Goal: Task Accomplishment & Management: Manage account settings

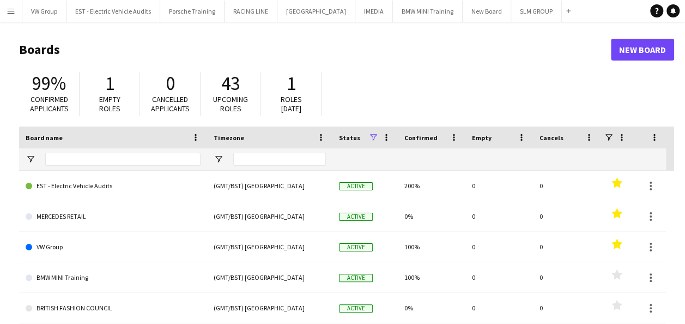
click at [9, 13] on app-icon "Menu" at bounding box center [11, 11] width 9 height 9
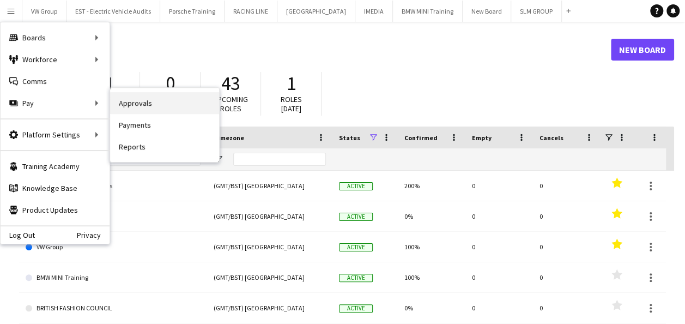
click at [134, 106] on link "Approvals" at bounding box center [164, 103] width 109 height 22
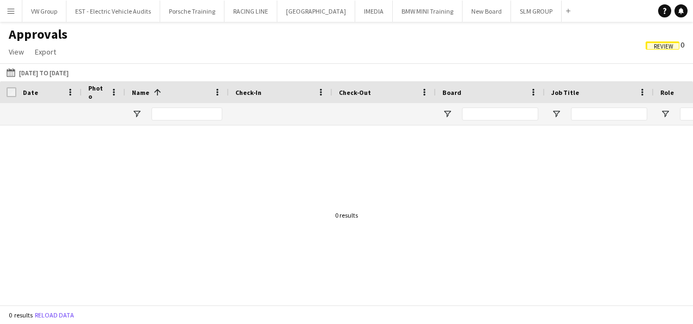
click at [672, 48] on span "Review" at bounding box center [663, 45] width 34 height 8
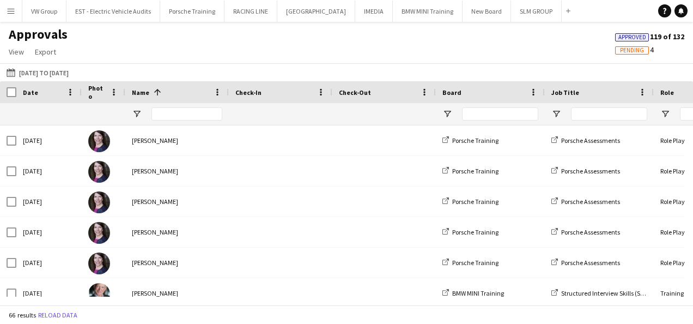
click at [638, 53] on span "Pending" at bounding box center [632, 50] width 24 height 7
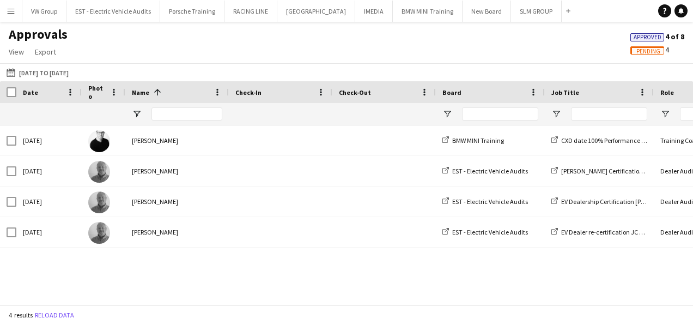
click at [80, 285] on div "BMW Academy Training Coach BMW MINI Training CXD date 100% Performance Appraisa…" at bounding box center [346, 210] width 693 height 171
click at [7, 9] on app-icon "Menu" at bounding box center [11, 11] width 9 height 9
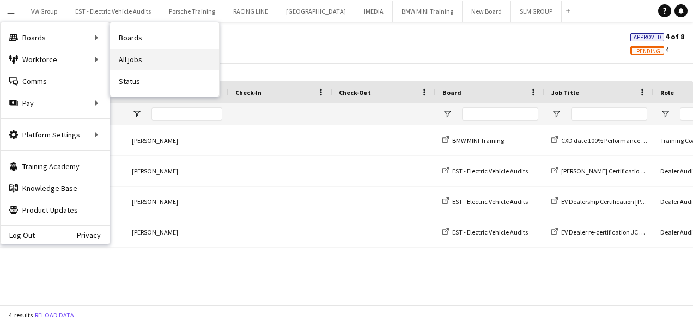
click at [135, 57] on link "All jobs" at bounding box center [164, 59] width 109 height 22
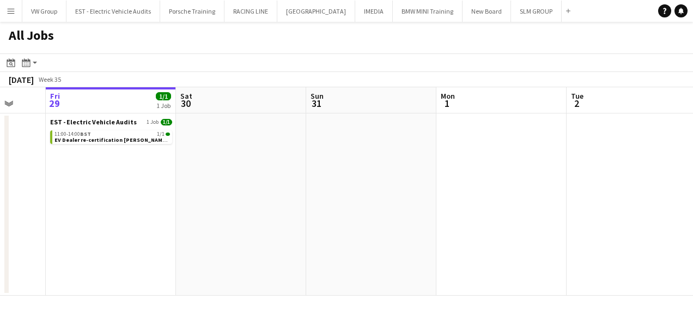
drag, startPoint x: 271, startPoint y: 190, endPoint x: 192, endPoint y: 190, distance: 79.6
click at [192, 190] on app-calendar-viewport "Tue 26 Wed 27 8/8 3 Jobs Thu 28 Fri 29 1/1 1 Job Sat 30 Sun 31 Mon 1 Tue 2 Wed …" at bounding box center [346, 191] width 693 height 208
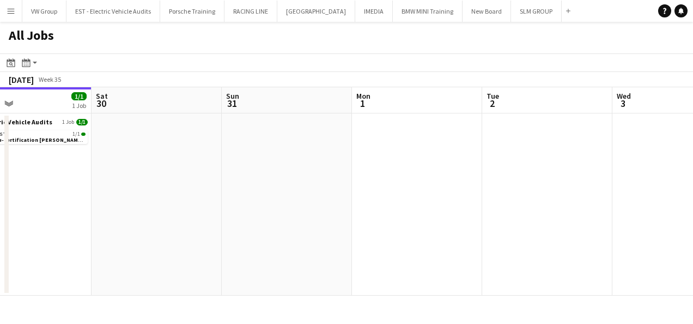
drag, startPoint x: 258, startPoint y: 187, endPoint x: 146, endPoint y: 193, distance: 112.4
click at [147, 193] on app-calendar-viewport "Tue 26 Wed 27 8/8 3 Jobs Thu 28 Fri 29 1/1 1 Job Sat 30 Sun 31 Mon 1 Tue 2 Wed …" at bounding box center [346, 191] width 693 height 208
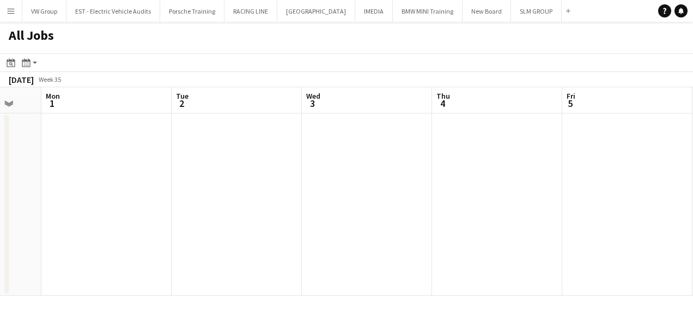
drag, startPoint x: 327, startPoint y: 169, endPoint x: 183, endPoint y: 178, distance: 144.1
click at [186, 177] on app-calendar-viewport "Thu 28 Fri 29 1/1 1 Job Sat 30 Sun 31 Mon 1 Tue 2 Wed 3 Thu 4 Fri 5 Sat 6 Sun 7…" at bounding box center [346, 191] width 693 height 208
drag, startPoint x: 317, startPoint y: 165, endPoint x: 205, endPoint y: 173, distance: 112.5
click at [203, 173] on app-calendar-viewport "Thu 28 Fri 29 1/1 1 Job Sat 30 Sun 31 Mon 1 Tue 2 Wed 3 Thu 4 Fri 5 Sat 6 Sun 7…" at bounding box center [346, 191] width 693 height 208
click at [236, 162] on app-all-jobs "All Jobs Date picker [DATE] [DATE] [DATE] M [DATE] T [DATE] W [DATE] T [DATE] F…" at bounding box center [346, 159] width 693 height 274
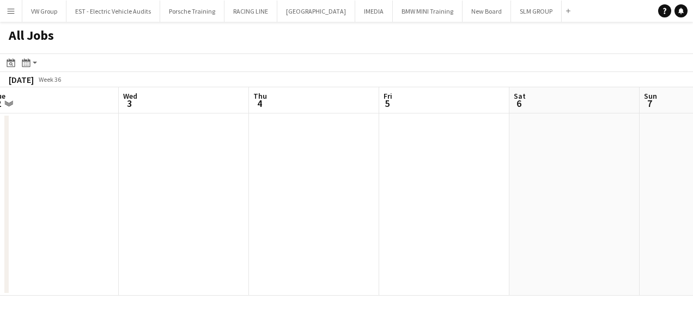
click at [227, 172] on app-calendar-viewport "Sat 30 Sun 31 Mon 1 Tue 2 Wed 3 Thu 4 Fri 5 Sat 6 Sun 7 Mon 8 Tue 9 6/6 1 Job S…" at bounding box center [346, 191] width 693 height 208
drag, startPoint x: 379, startPoint y: 161, endPoint x: 214, endPoint y: 176, distance: 166.3
click at [216, 176] on app-calendar-viewport "Sat 30 Sun 31 Mon 1 Tue 2 Wed 3 Thu 4 Fri 5 Sat 6 Sun 7 Mon 8 Tue 9 6/6 1 Job S…" at bounding box center [346, 191] width 693 height 208
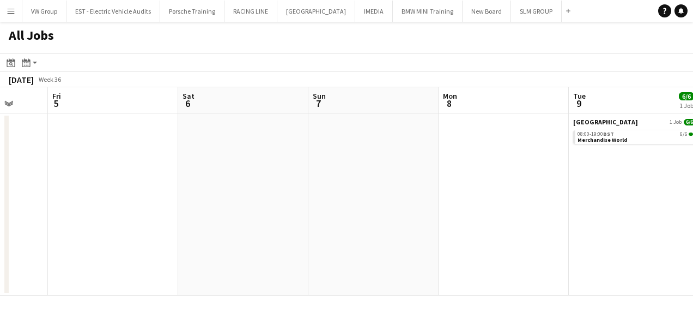
drag, startPoint x: 377, startPoint y: 154, endPoint x: 218, endPoint y: 165, distance: 158.4
click at [220, 165] on app-calendar-viewport "Mon 1 Tue 2 Wed 3 Thu 4 Fri 5 Sat 6 Sun 7 Mon 8 Tue 9 6/6 1 Job Wed 10 10/10 1 …" at bounding box center [346, 191] width 693 height 208
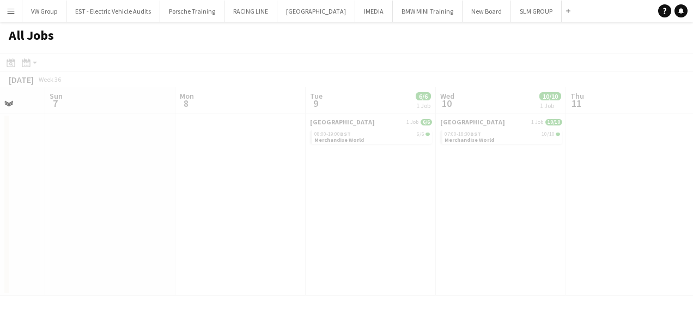
drag, startPoint x: 316, startPoint y: 147, endPoint x: 297, endPoint y: 148, distance: 18.6
click at [204, 166] on app-all-jobs "All Jobs Date picker [DATE] [DATE] [DATE] M [DATE] T [DATE] W [DATE] T [DATE] F…" at bounding box center [346, 159] width 693 height 274
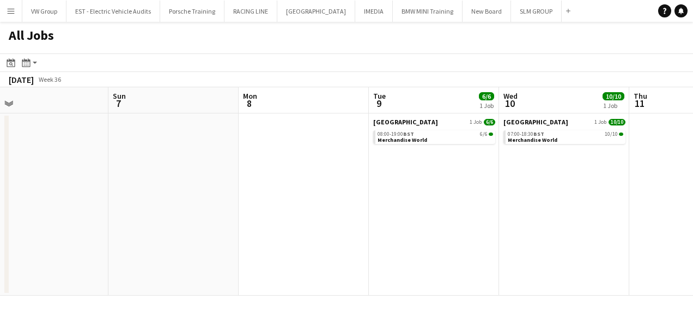
click at [218, 167] on app-calendar-viewport "Wed 3 Thu 4 Fri 5 Sat 6 Sun 7 Mon 8 Tue 9 6/6 1 Job Wed 10 10/10 1 Job Thu 11 F…" at bounding box center [346, 191] width 693 height 208
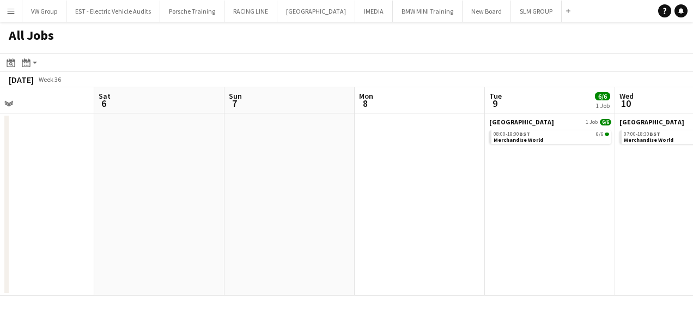
drag, startPoint x: 365, startPoint y: 150, endPoint x: 221, endPoint y: 169, distance: 145.0
click at [223, 169] on app-calendar-viewport "Wed 3 Thu 4 Fri 5 Sat 6 Sun 7 Mon 8 Tue 9 6/6 1 Job Wed 10 10/10 1 Job Thu 11 F…" at bounding box center [346, 191] width 693 height 208
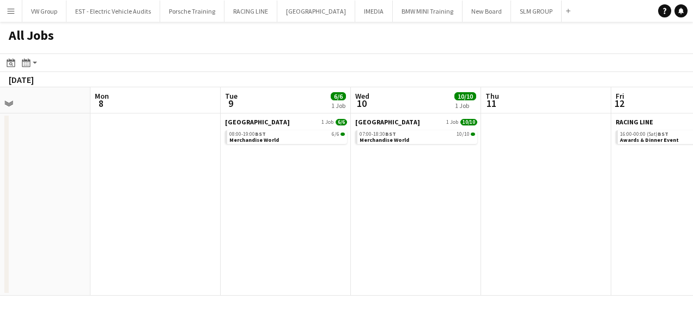
click at [227, 174] on app-calendar-viewport "Fri 5 Sat 6 Sun 7 Mon 8 Tue 9 6/6 1 Job Wed 10 10/10 1 Job Thu 11 Fri 12 0/2 1 …" at bounding box center [346, 191] width 693 height 208
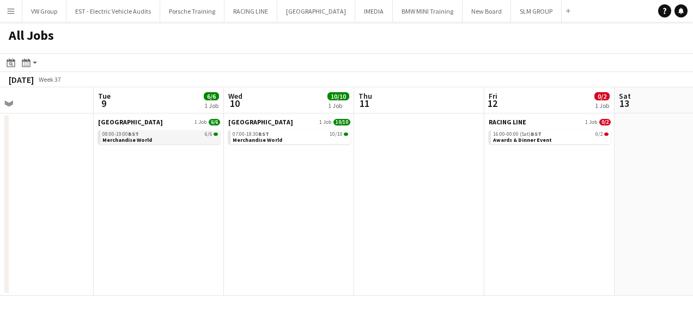
click at [185, 142] on link "08:00-19:00 BST 6/6 Merchandise World" at bounding box center [160, 136] width 116 height 13
